Goal: Complete application form

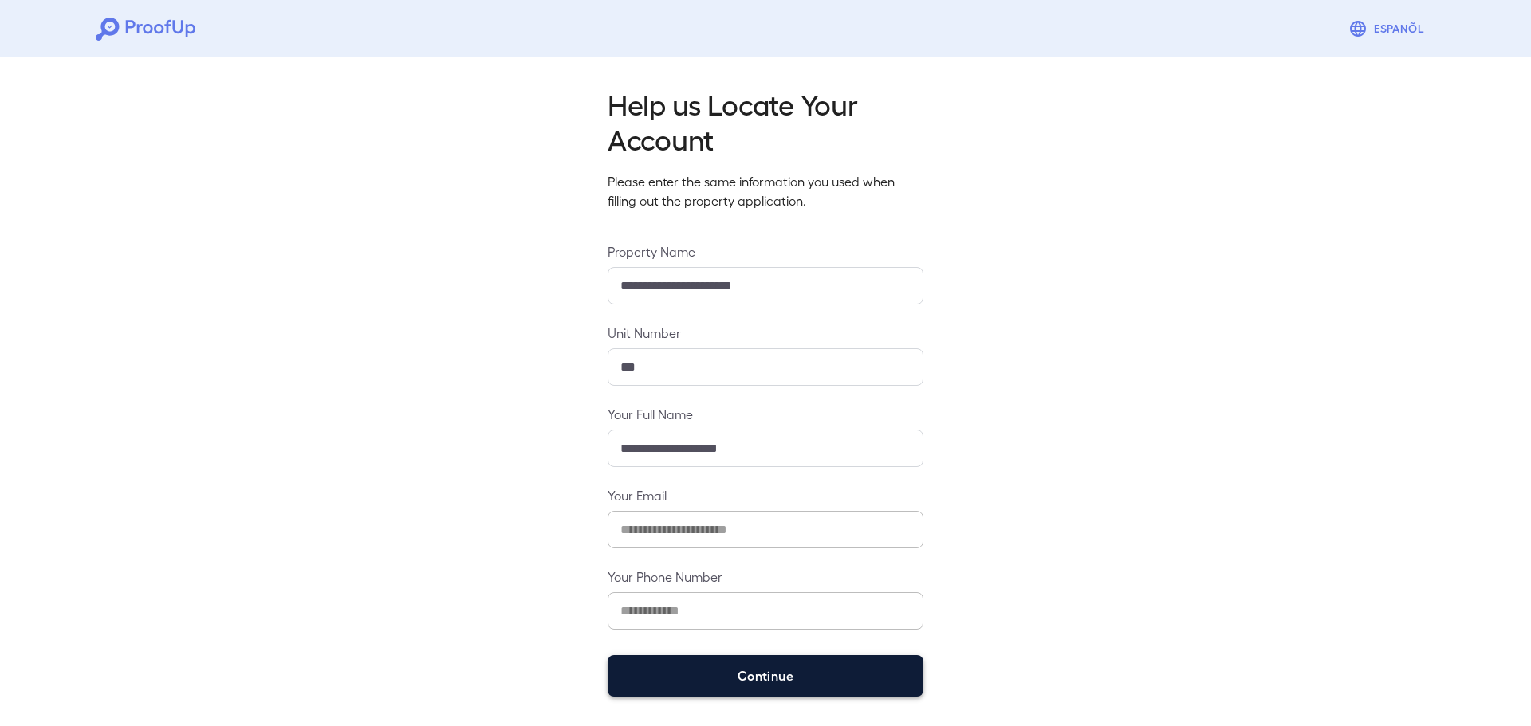
click at [725, 666] on button "Continue" at bounding box center [765, 675] width 316 height 41
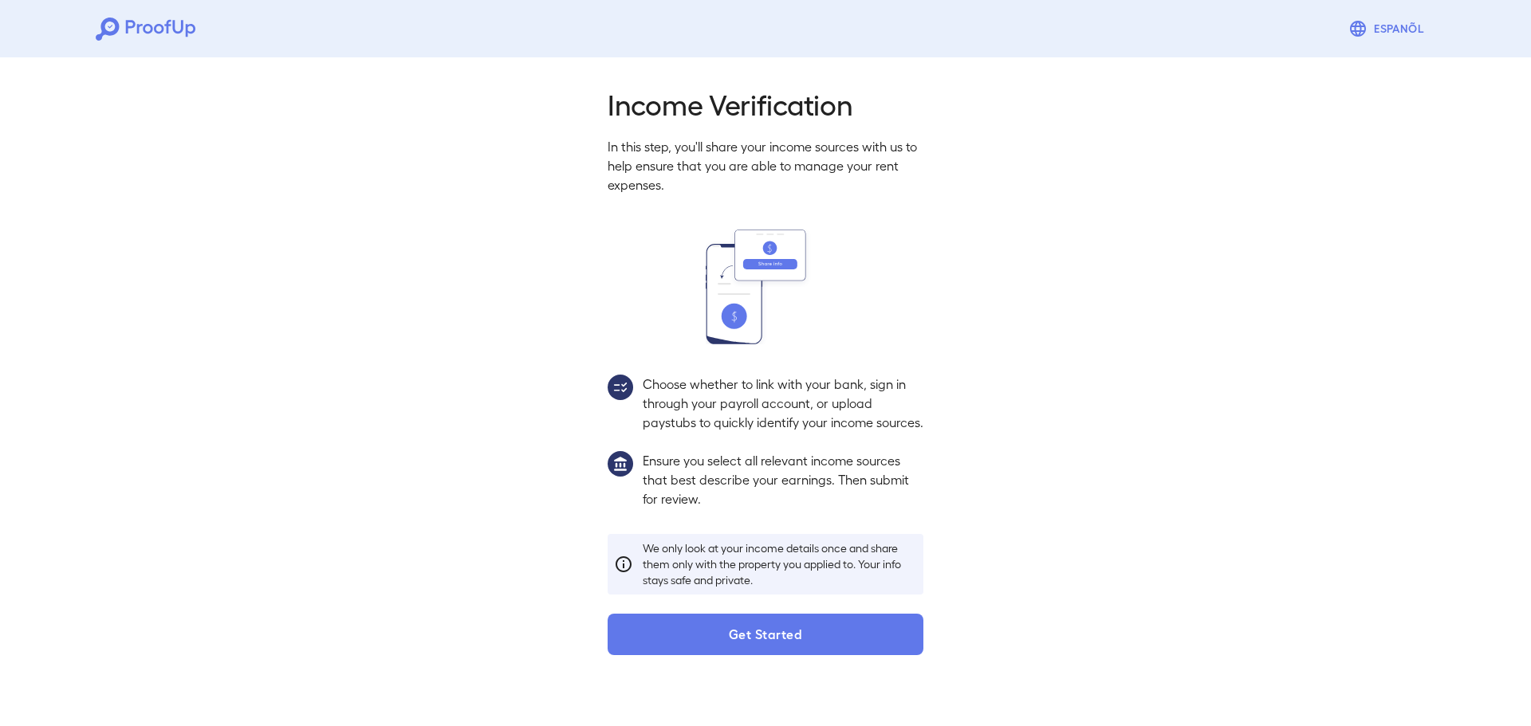
click at [734, 655] on button "Get Started" at bounding box center [765, 634] width 316 height 41
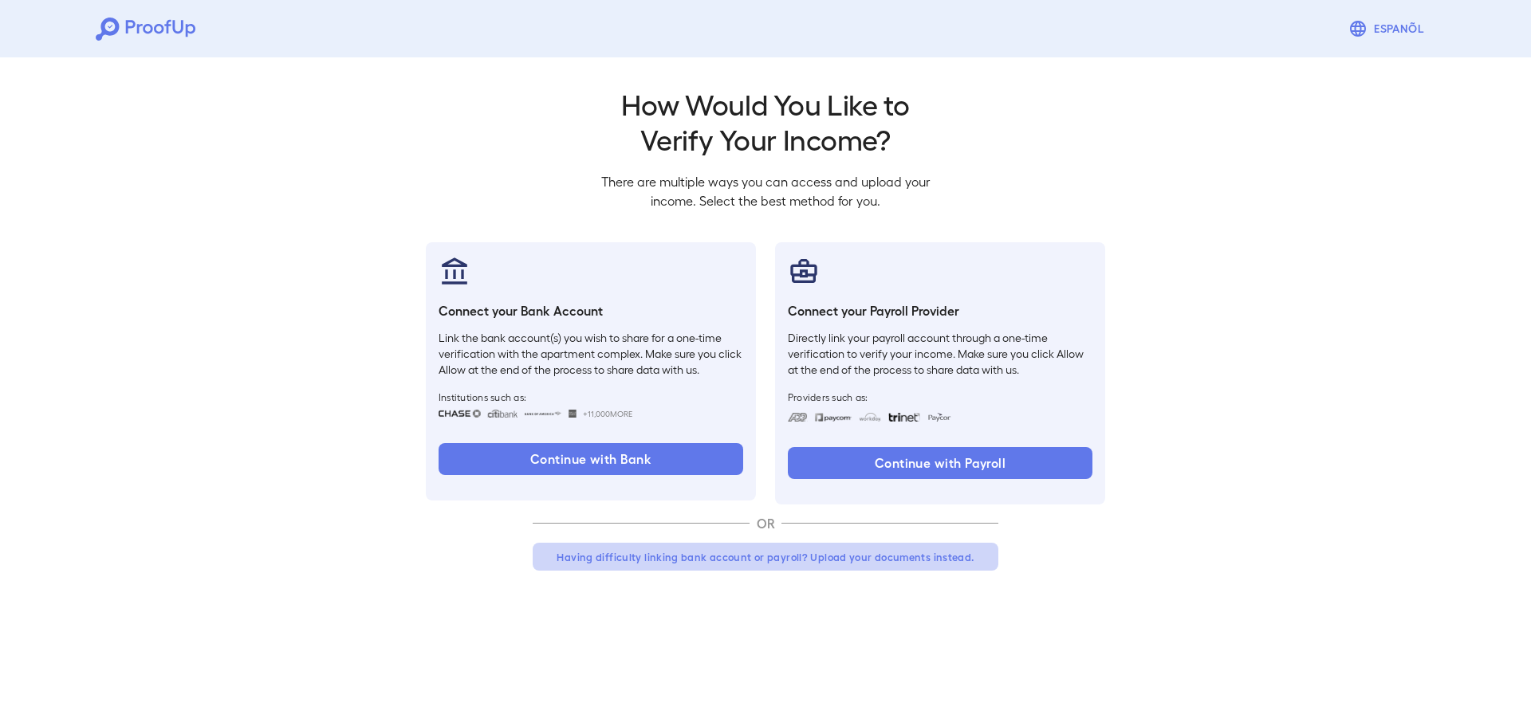
click at [758, 558] on button "Having difficulty linking bank account or payroll? Upload your documents instea…" at bounding box center [766, 557] width 466 height 29
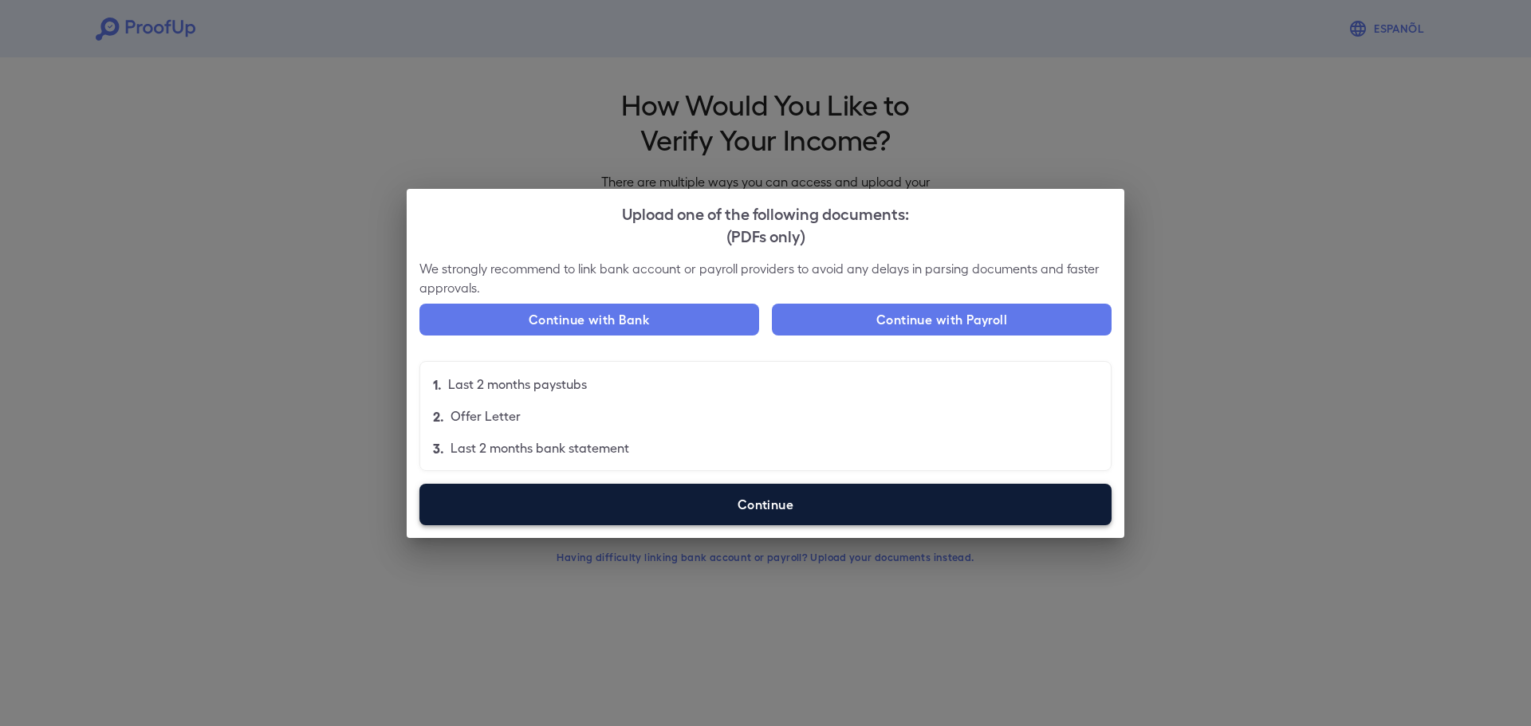
click at [592, 494] on label "Continue" at bounding box center [765, 504] width 692 height 41
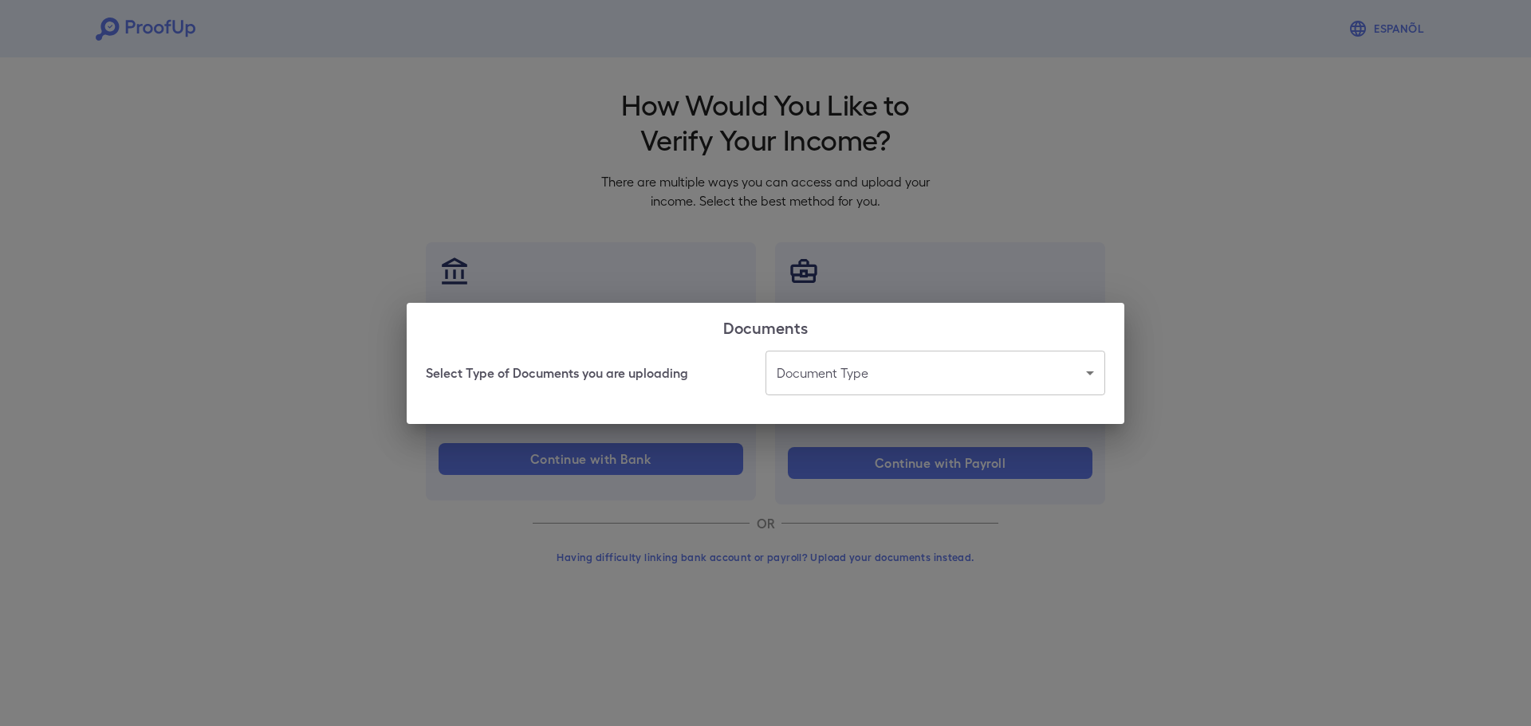
click at [975, 395] on div "Select Type of Documents you are uploading Document Type ​ ​" at bounding box center [765, 387] width 717 height 73
click at [961, 380] on body "Espanõl Go back How Would You Like to Verify Your Income? There are multiple wa…" at bounding box center [765, 304] width 1531 height 609
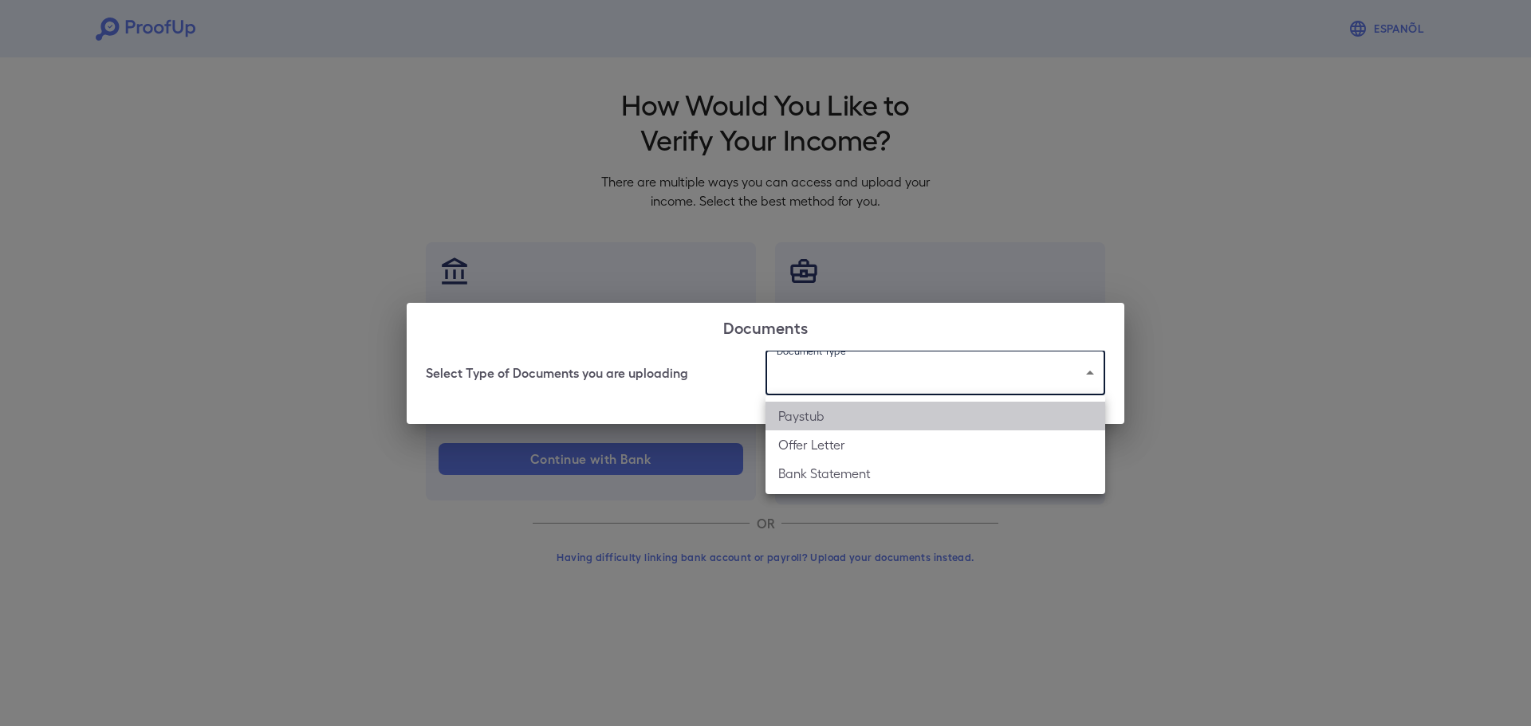
click at [884, 423] on li "Paystub" at bounding box center [935, 416] width 340 height 29
type input "*******"
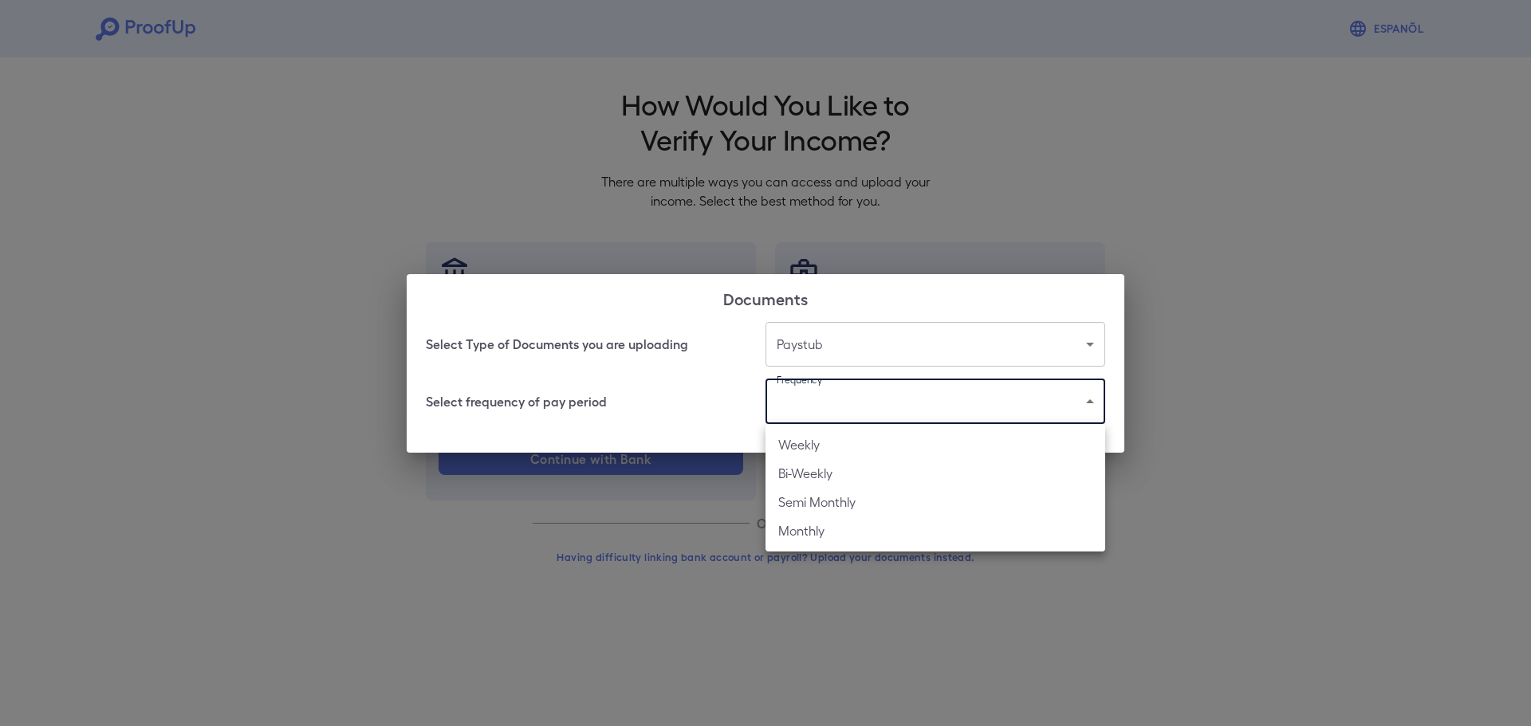
click at [887, 411] on body "Espanõl Go back How Would You Like to Verify Your Income? There are multiple wa…" at bounding box center [765, 304] width 1531 height 609
click at [847, 477] on li "Bi-Weekly" at bounding box center [935, 473] width 340 height 29
type input "*********"
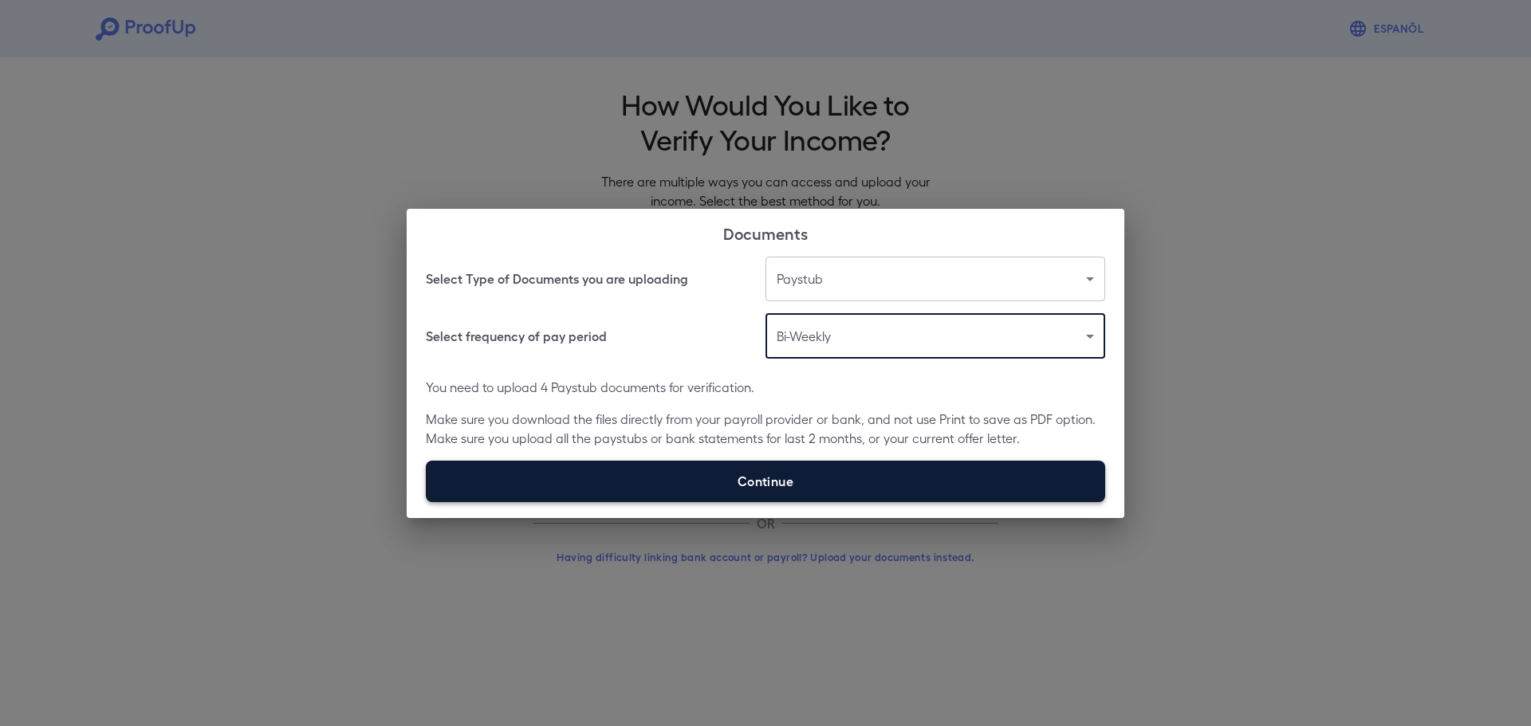
click at [844, 477] on label "Continue" at bounding box center [765, 481] width 679 height 41
click at [427, 501] on input "Continue" at bounding box center [426, 501] width 1 height 1
click at [763, 473] on label "Continue" at bounding box center [765, 481] width 679 height 41
click at [427, 501] on input "Continue" at bounding box center [426, 501] width 1 height 1
click at [761, 474] on label "Continue" at bounding box center [765, 481] width 679 height 41
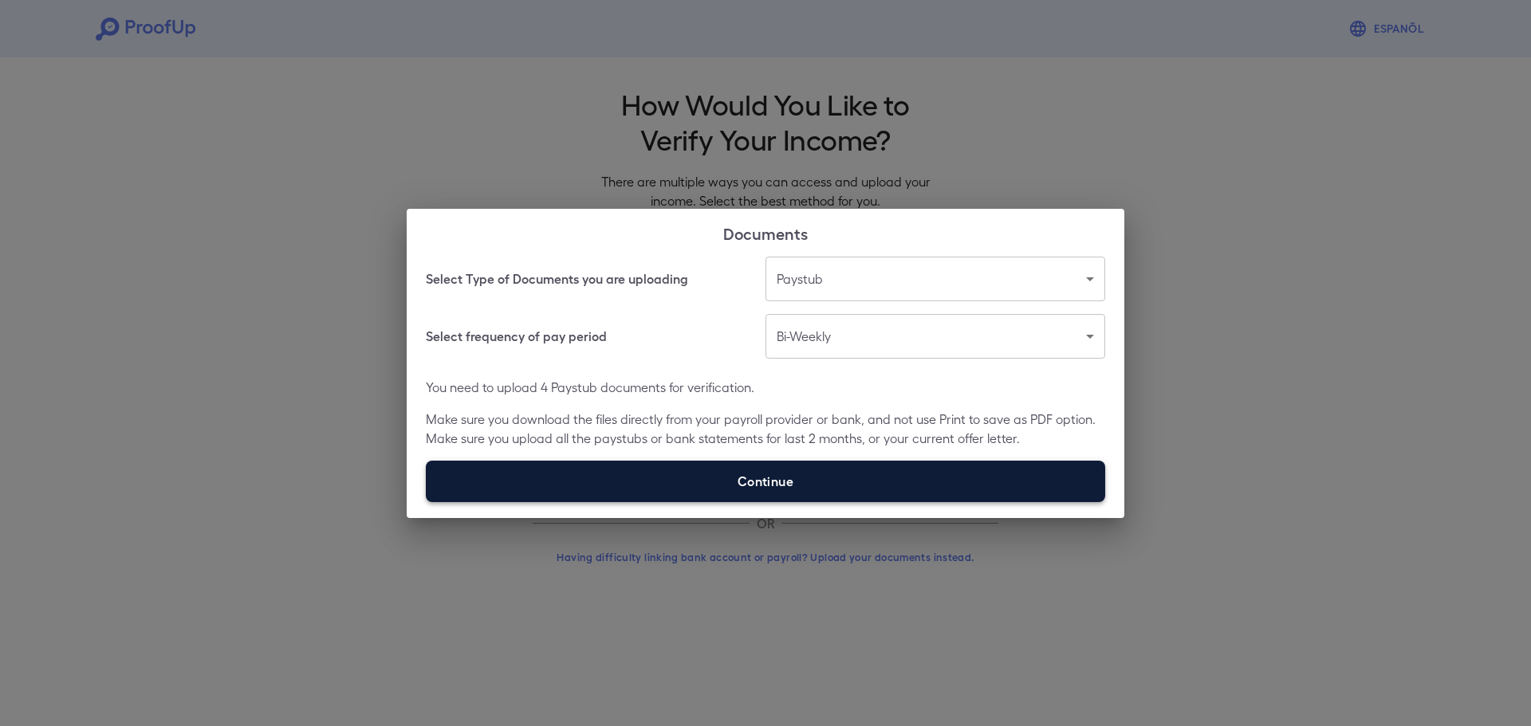
click at [427, 501] on input "Continue" at bounding box center [426, 501] width 1 height 1
type input "**********"
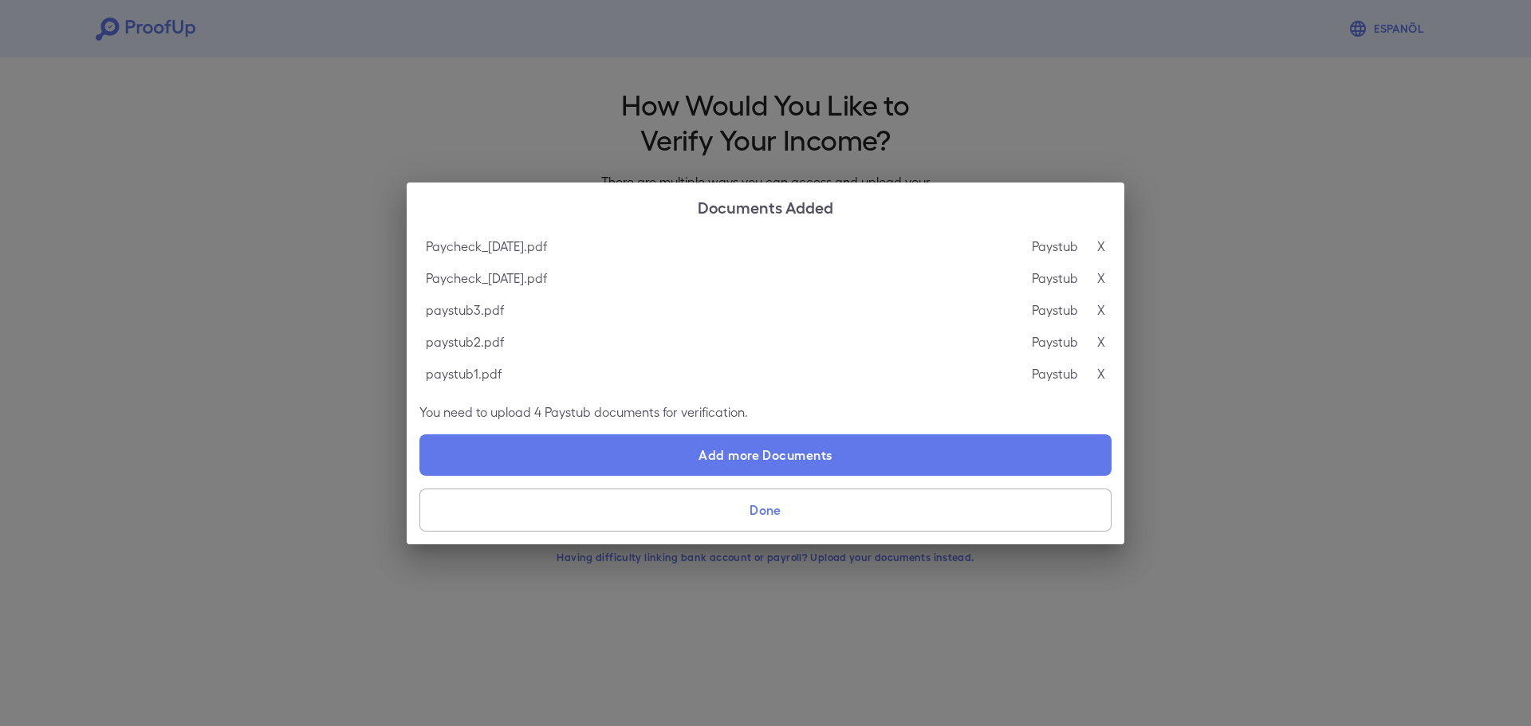
click at [725, 511] on button "Done" at bounding box center [765, 510] width 692 height 43
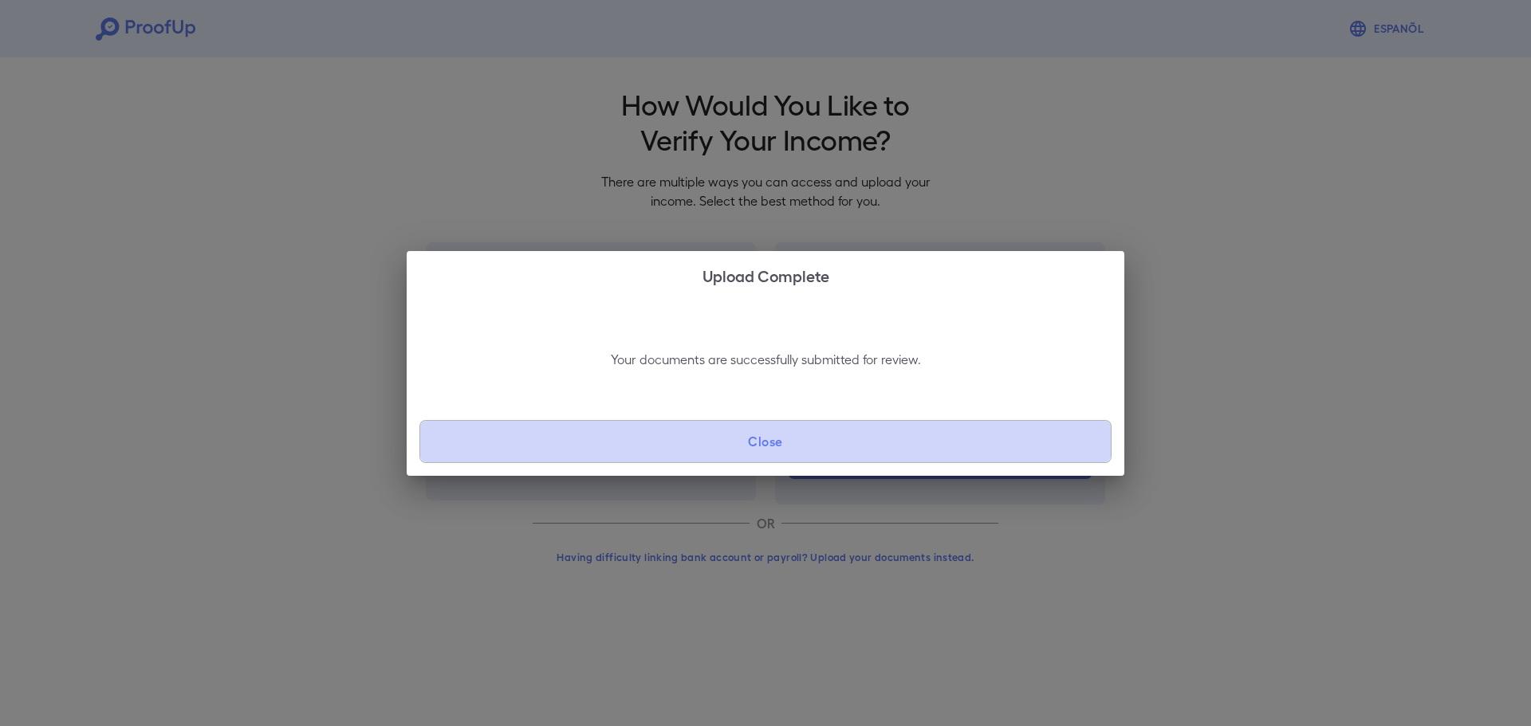
click at [780, 448] on button "Close" at bounding box center [765, 441] width 692 height 43
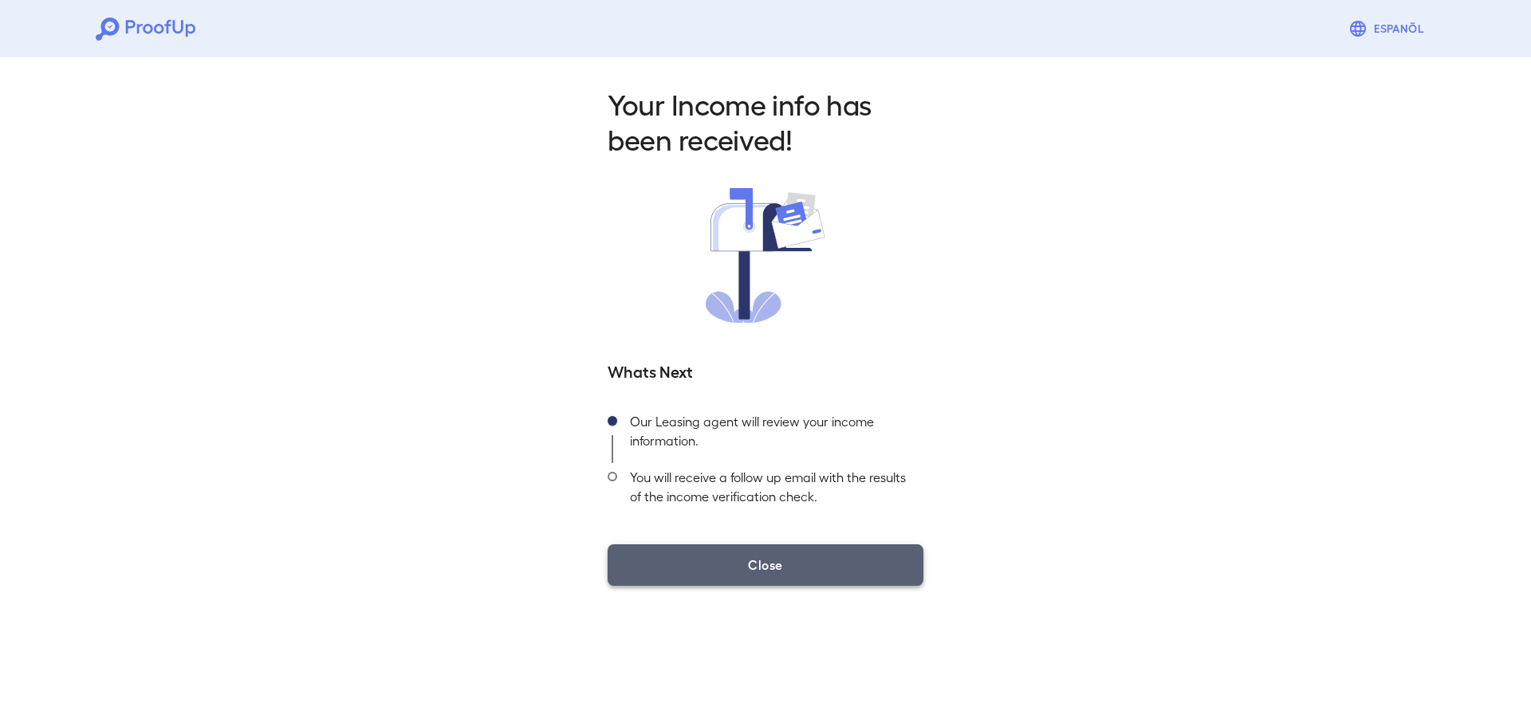
click at [810, 555] on button "Close" at bounding box center [765, 564] width 316 height 41
